Goal: Information Seeking & Learning: Check status

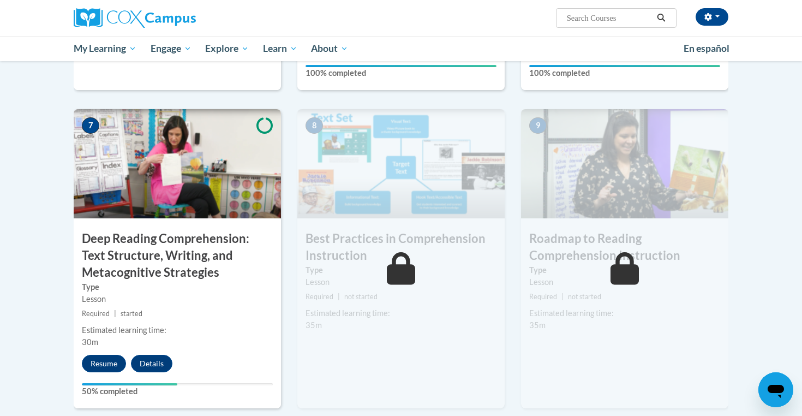
scroll to position [805, 0]
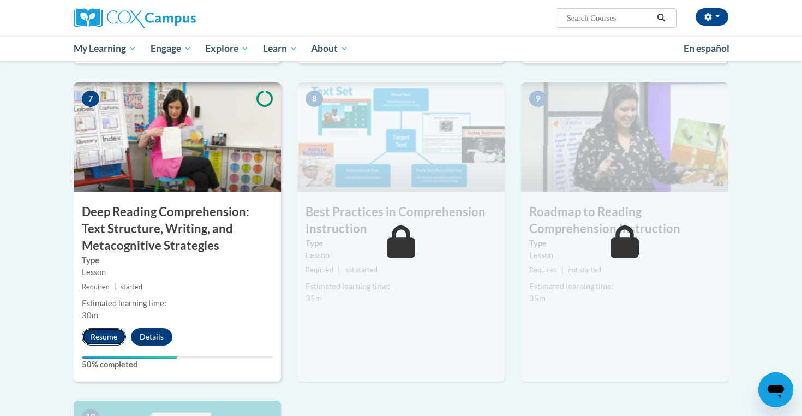
click at [85, 339] on button "Resume" at bounding box center [104, 336] width 44 height 17
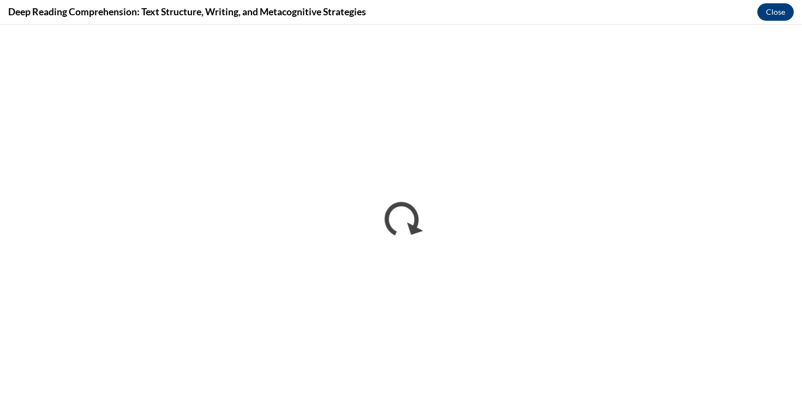
scroll to position [0, 0]
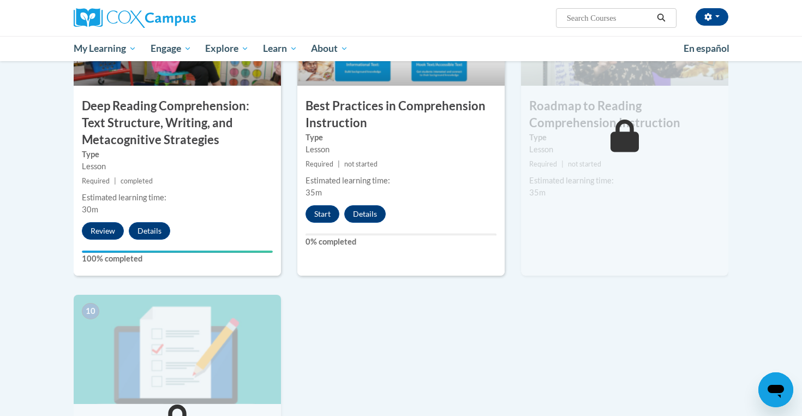
scroll to position [909, 0]
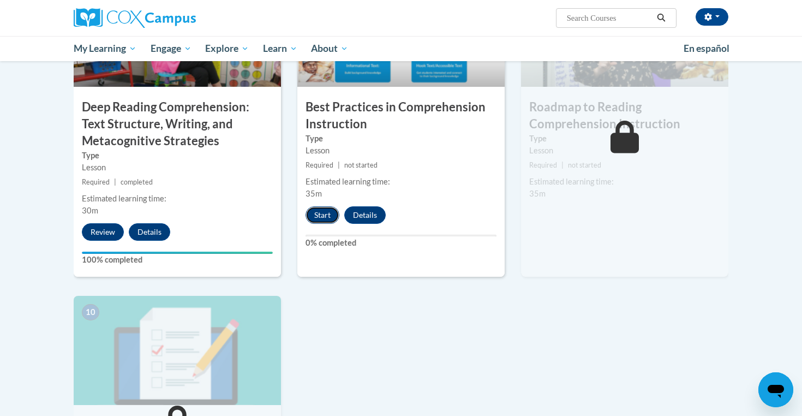
click at [325, 214] on button "Start" at bounding box center [322, 214] width 34 height 17
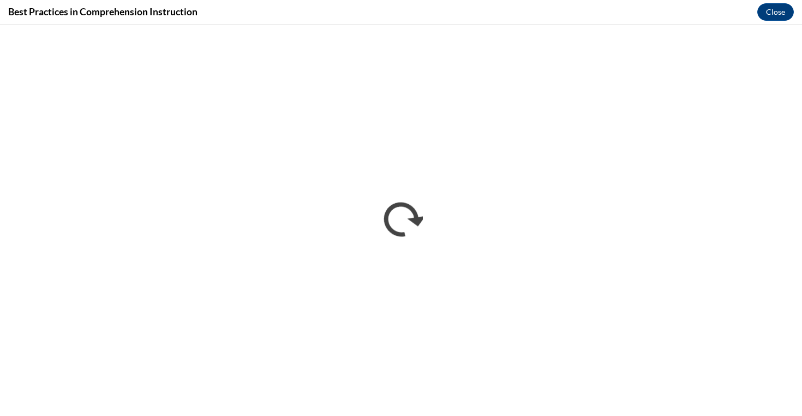
scroll to position [0, 0]
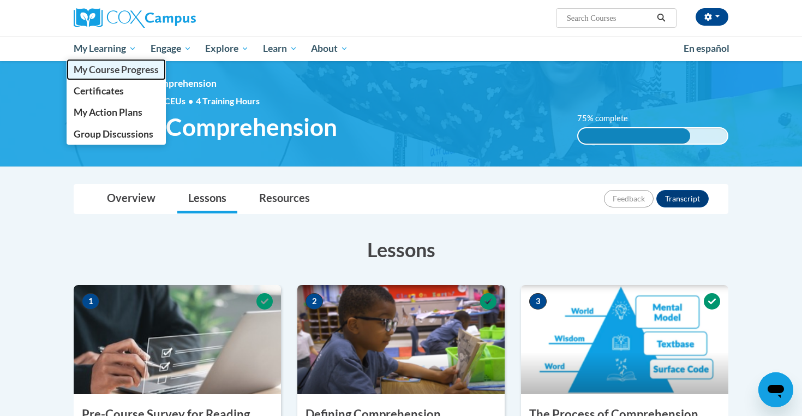
click at [104, 69] on span "My Course Progress" at bounding box center [116, 69] width 85 height 11
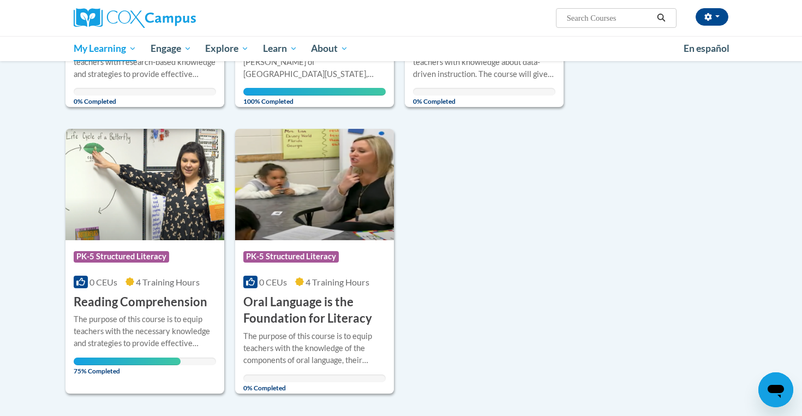
scroll to position [332, 0]
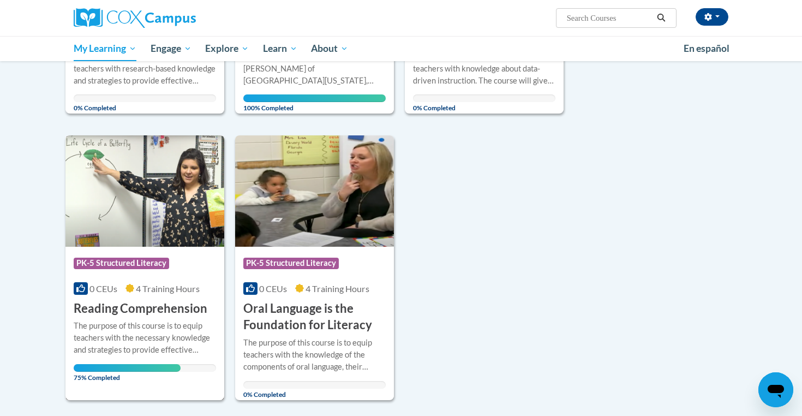
click at [110, 285] on span "0 CEUs" at bounding box center [103, 288] width 28 height 10
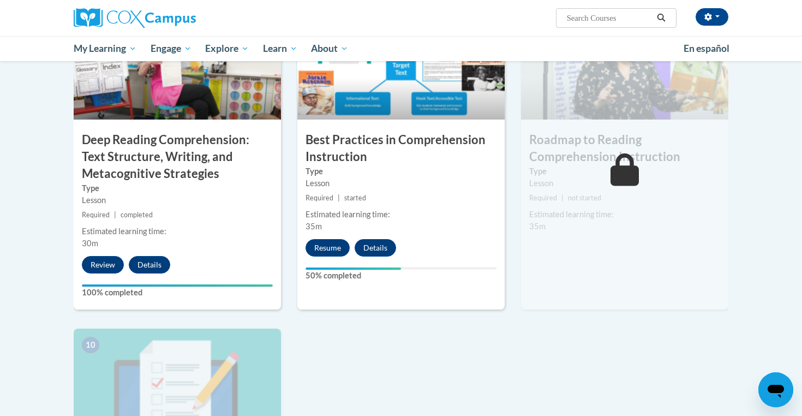
scroll to position [873, 0]
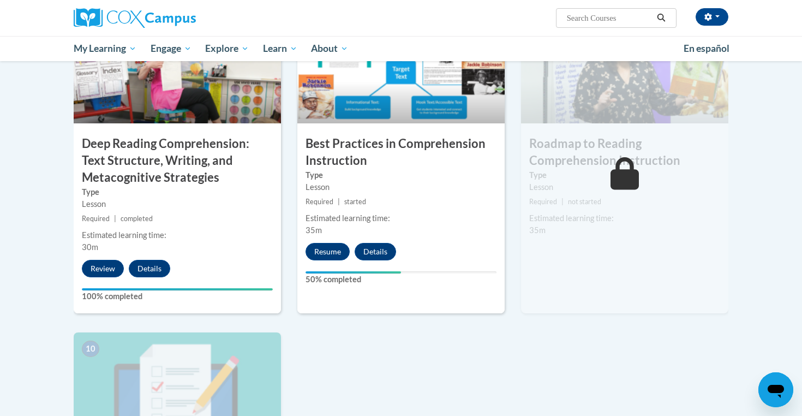
click at [365, 130] on div "8 Best Practices in Comprehension Instruction Type Lesson Required | started Es…" at bounding box center [400, 163] width 207 height 299
click at [362, 158] on h3 "Best Practices in Comprehension Instruction" at bounding box center [400, 152] width 207 height 34
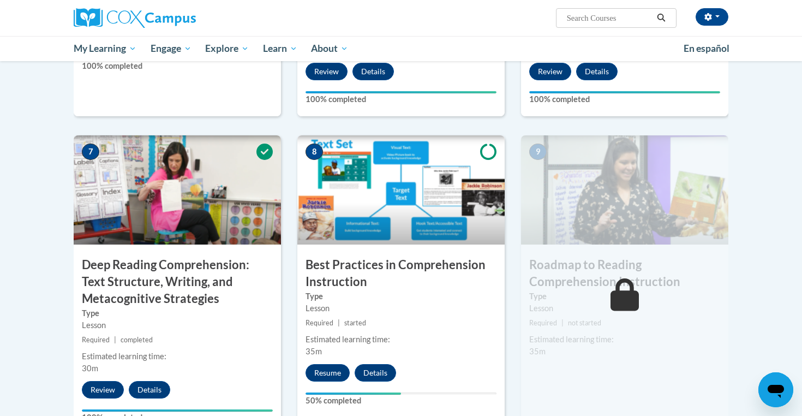
scroll to position [920, 0]
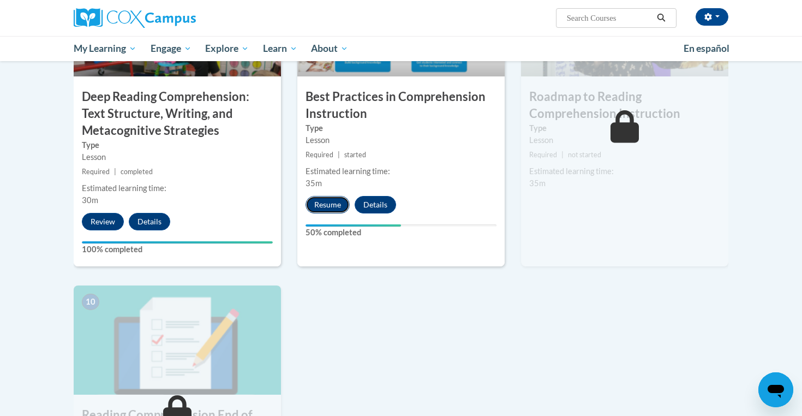
click at [321, 204] on button "Resume" at bounding box center [327, 204] width 44 height 17
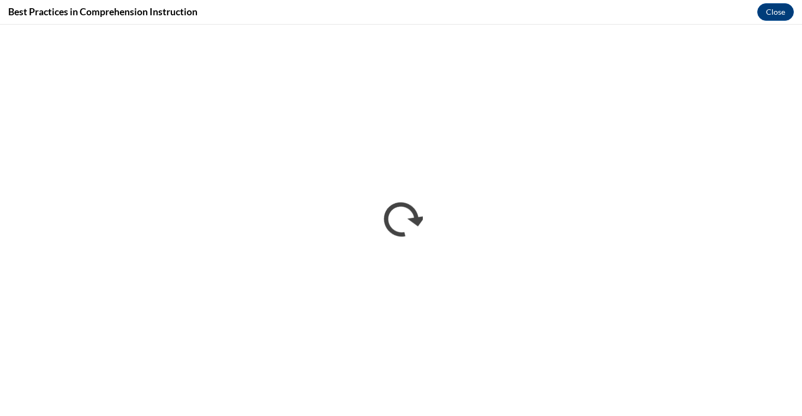
scroll to position [0, 0]
